Goal: Find specific page/section: Find specific page/section

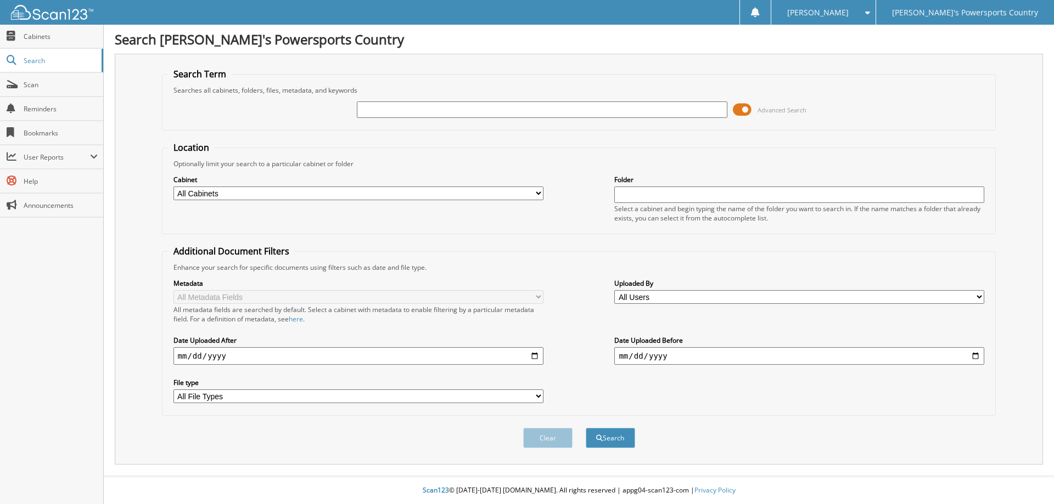
click at [463, 105] on input "text" at bounding box center [542, 110] width 370 height 16
type input "162137"
click at [585, 428] on button "Search" at bounding box center [609, 438] width 49 height 20
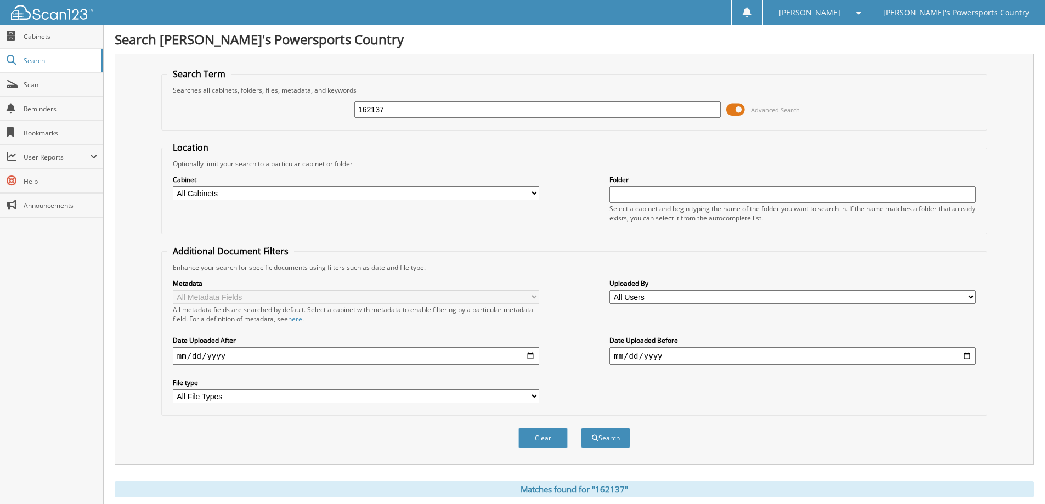
click at [737, 108] on span at bounding box center [735, 110] width 19 height 16
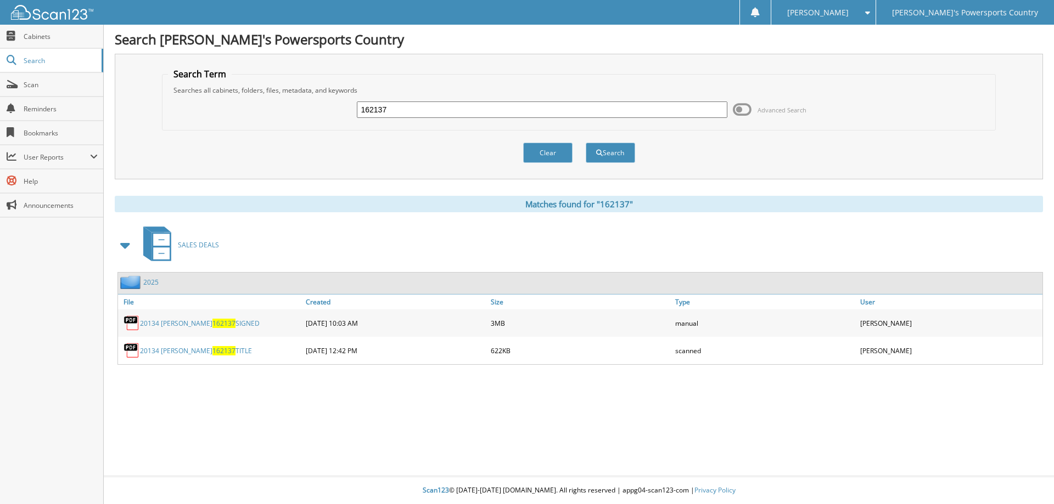
click at [217, 324] on link "20134 HART 162137 SIGNED" at bounding box center [200, 323] width 120 height 9
click at [37, 84] on span "Scan" at bounding box center [61, 84] width 74 height 9
